Goal: Find specific page/section: Find specific page/section

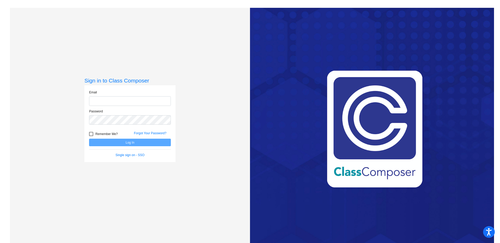
type input "[EMAIL_ADDRESS][DOMAIN_NAME]"
click at [90, 134] on div at bounding box center [91, 134] width 4 height 4
click at [91, 136] on input "Remember Me?" at bounding box center [91, 136] width 0 height 0
checkbox input "true"
click at [104, 143] on button "Log In" at bounding box center [130, 143] width 82 height 8
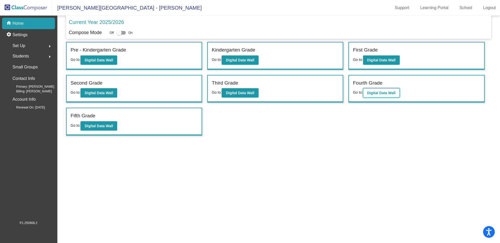
click at [382, 91] on b "Digital Data Wall" at bounding box center [381, 93] width 28 height 4
